Goal: Task Accomplishment & Management: Manage account settings

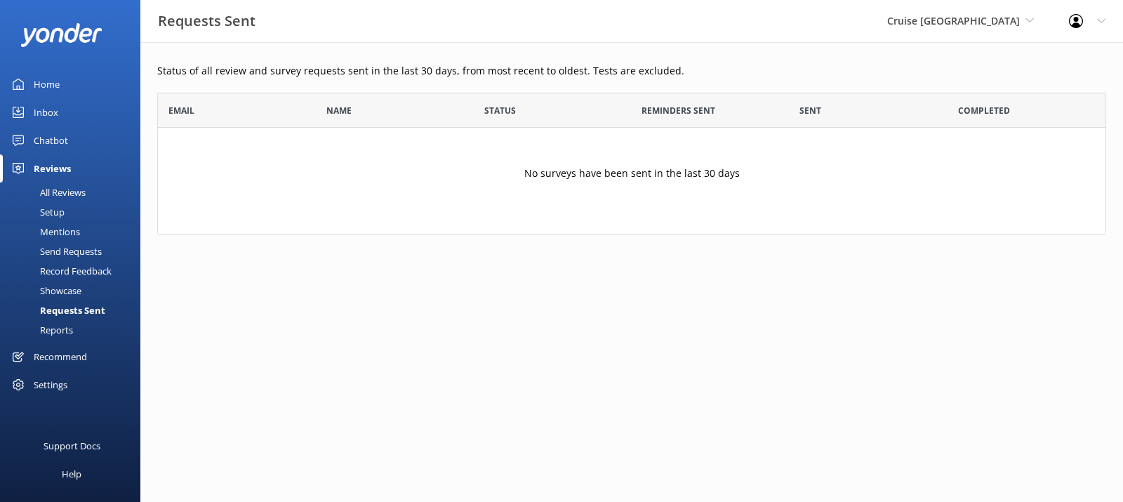
scroll to position [131, 938]
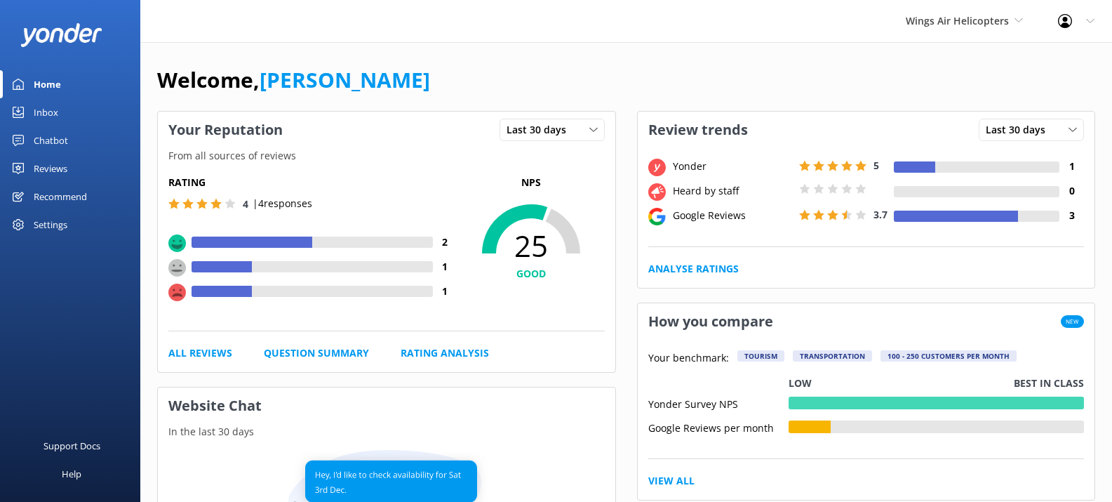
click at [51, 226] on div "Settings" at bounding box center [51, 225] width 34 height 28
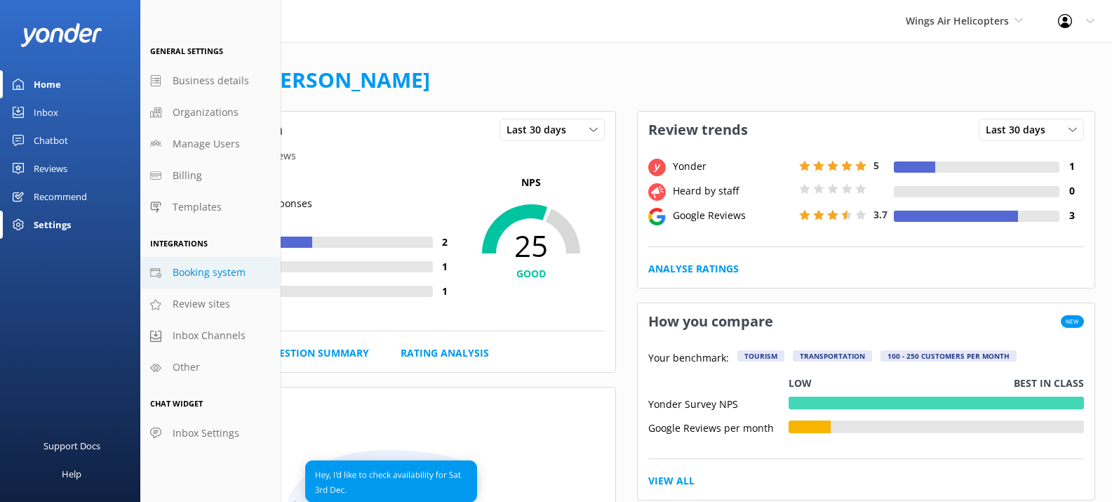
click at [184, 269] on span "Booking system" at bounding box center [209, 272] width 73 height 15
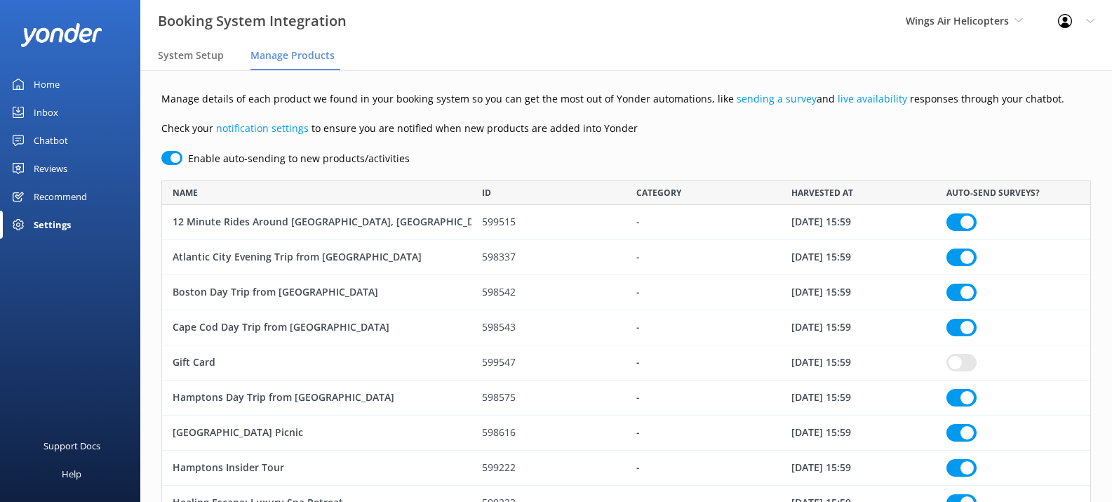
scroll to position [1383, 919]
checkbox input "true"
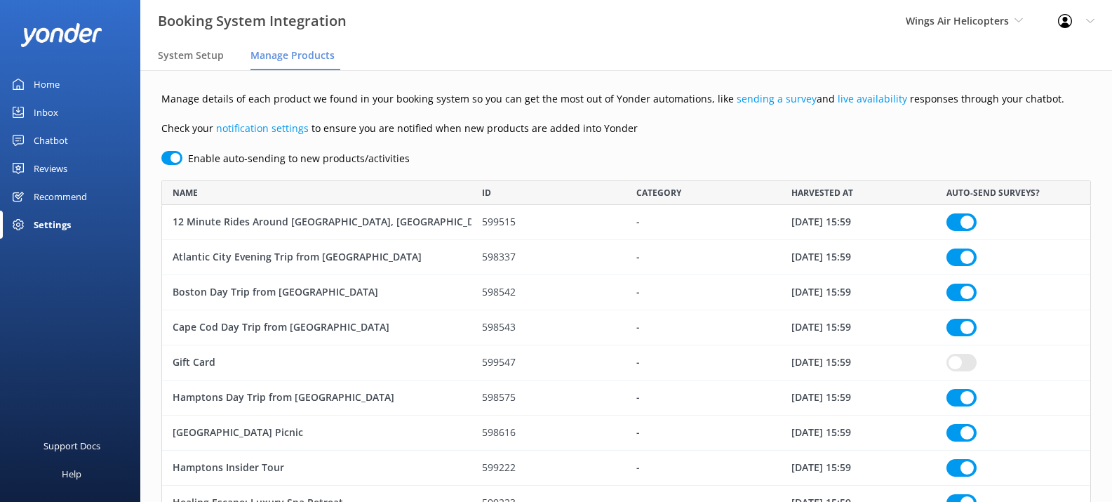
checkbox input "true"
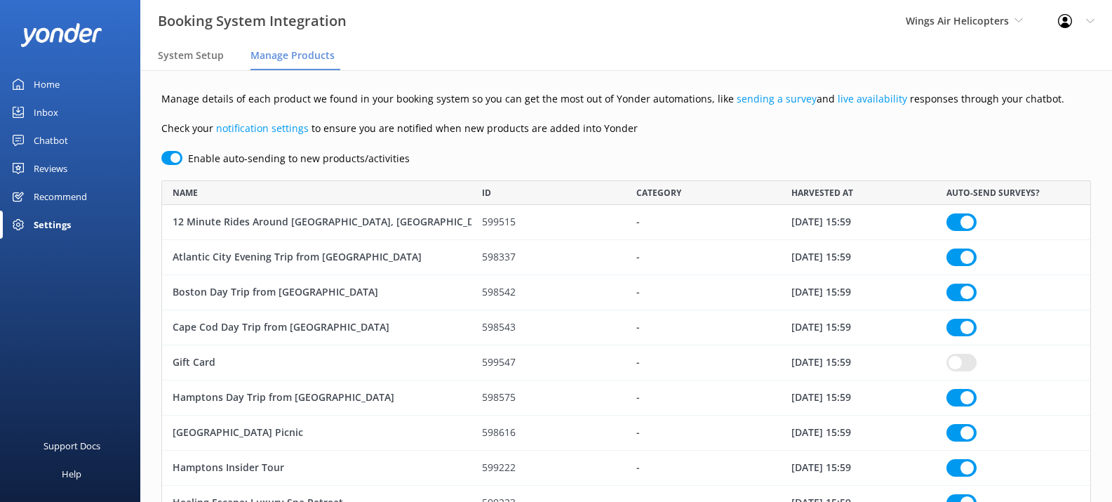
checkbox input "true"
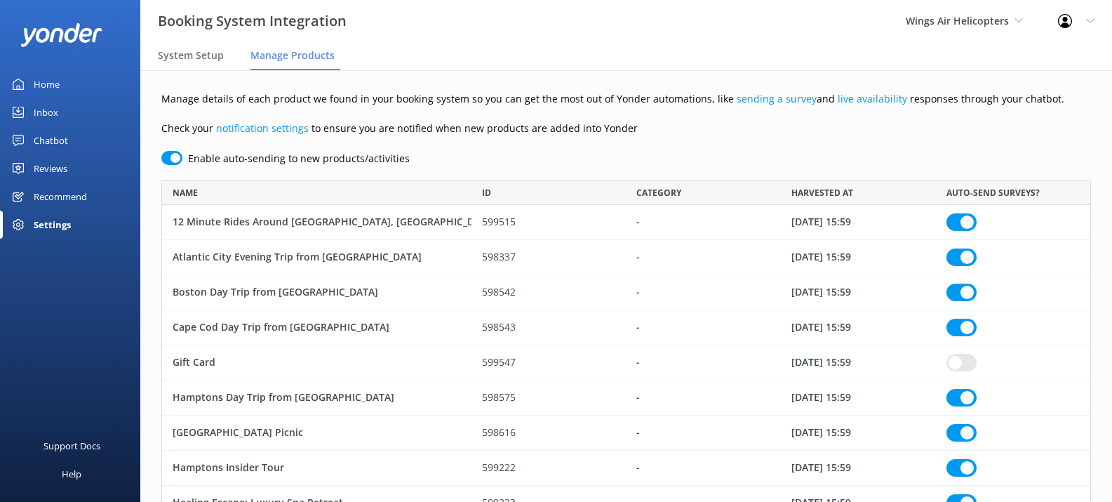
checkbox input "true"
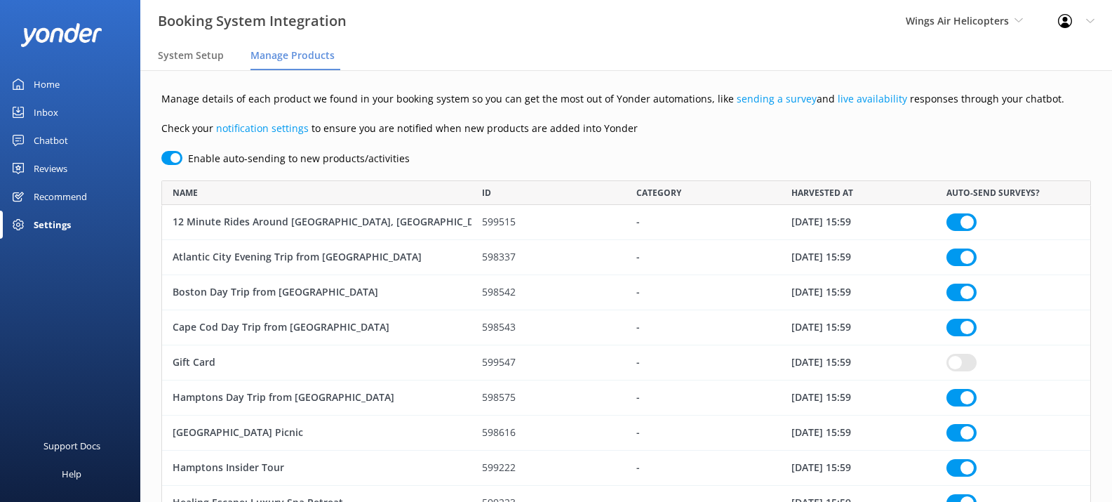
checkbox input "true"
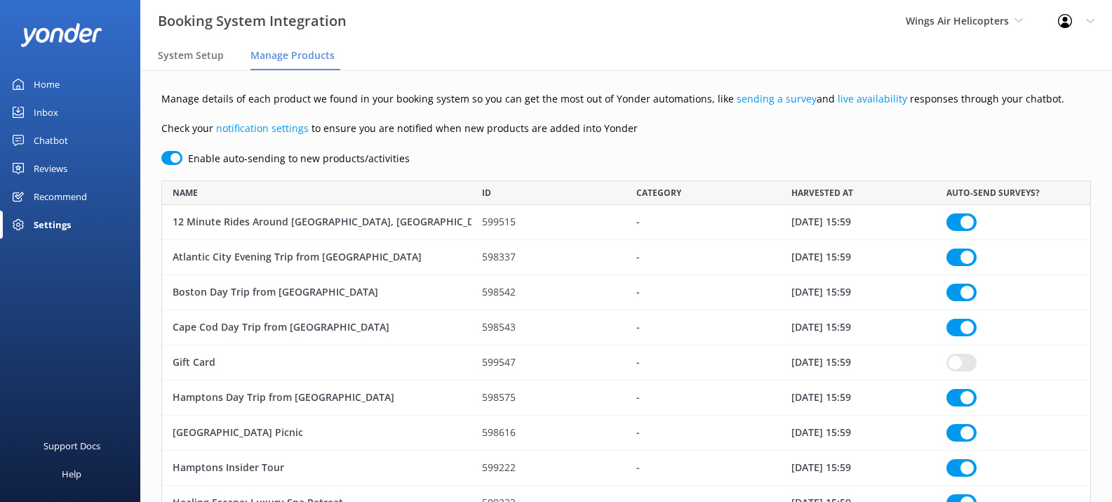
checkbox input "true"
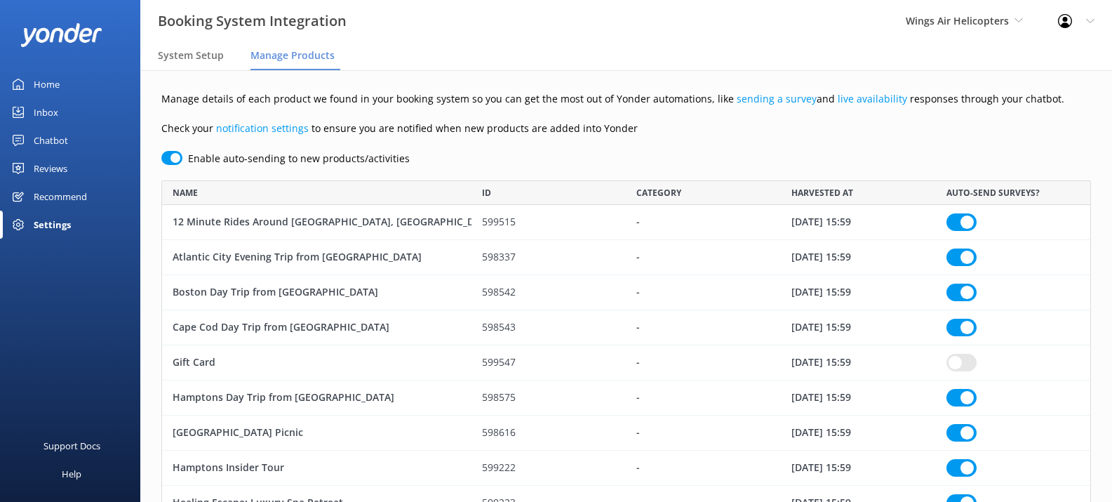
checkbox input "true"
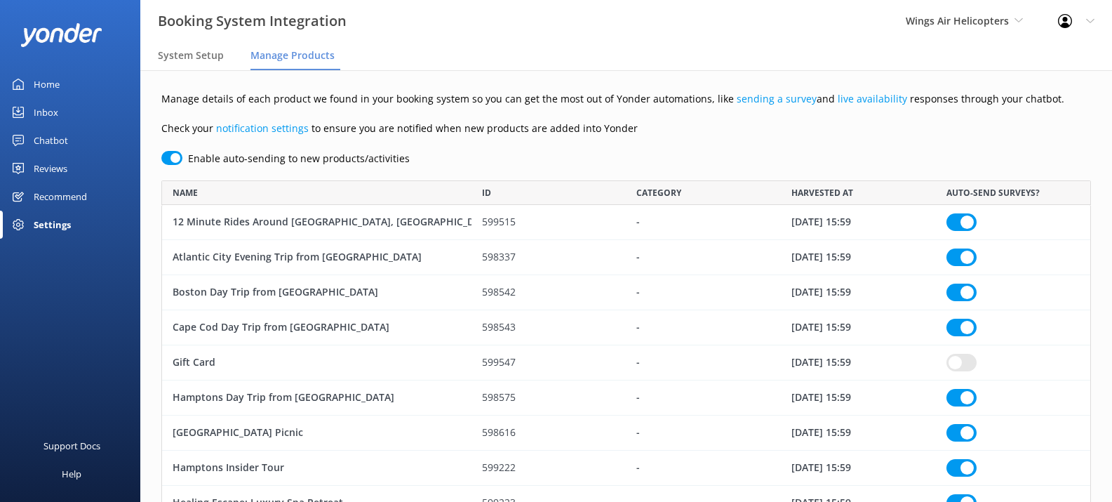
checkbox input "true"
click at [191, 60] on span "System Setup" at bounding box center [191, 55] width 66 height 14
